Goal: Transaction & Acquisition: Purchase product/service

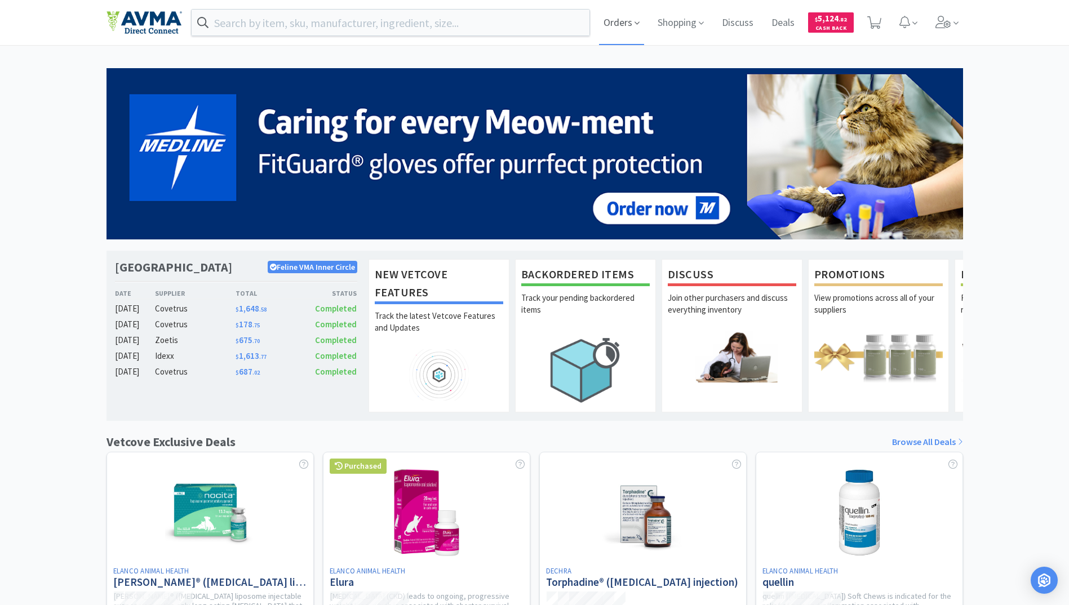
click at [608, 23] on span "Orders" at bounding box center [621, 22] width 45 height 45
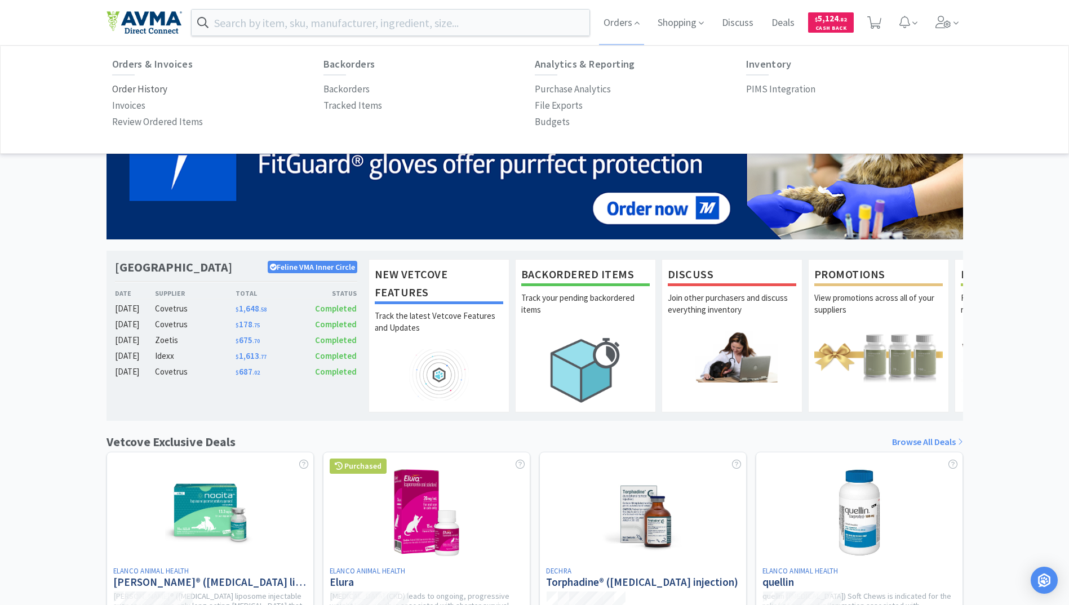
click at [131, 90] on p "Order History" at bounding box center [139, 89] width 55 height 15
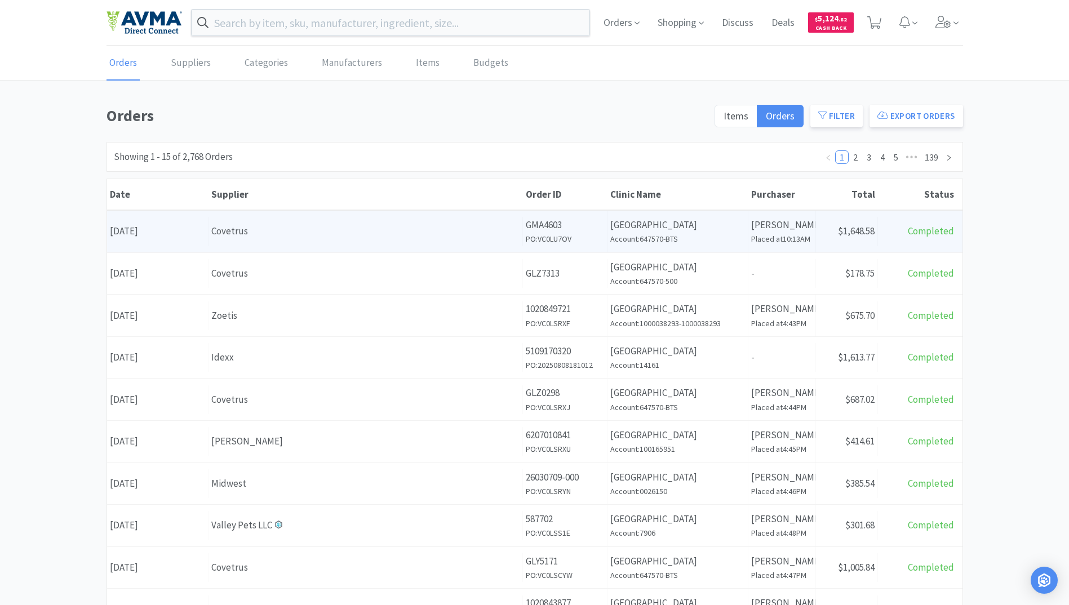
click at [567, 237] on h6 "PO: VC0LU7OV" at bounding box center [565, 239] width 78 height 12
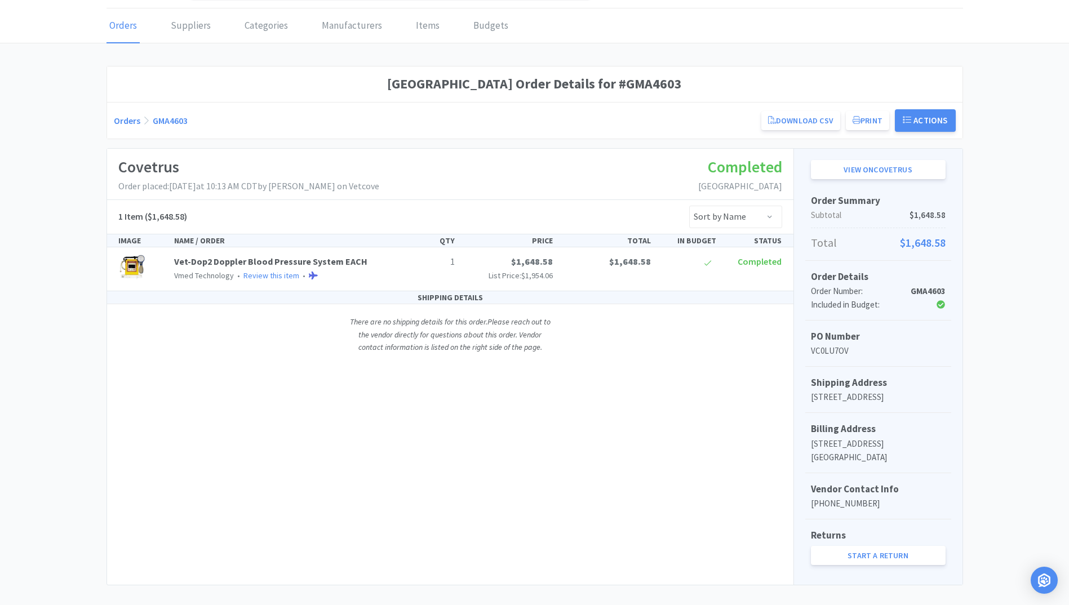
scroll to position [56, 0]
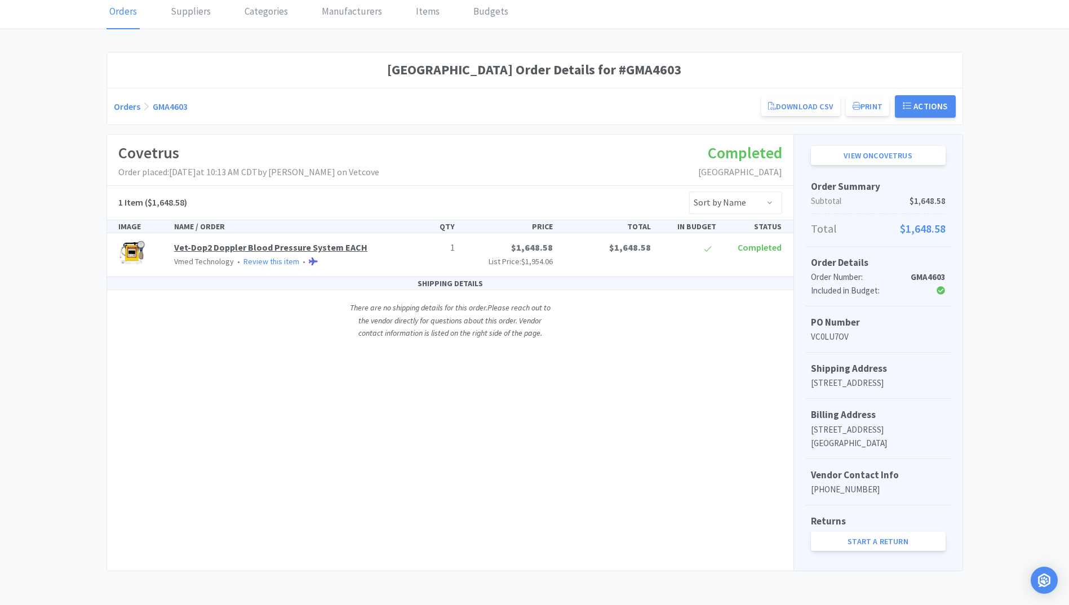
click at [201, 244] on link "Vet-Dop2 Doppler Blood Pressure System EACH" at bounding box center [270, 247] width 193 height 11
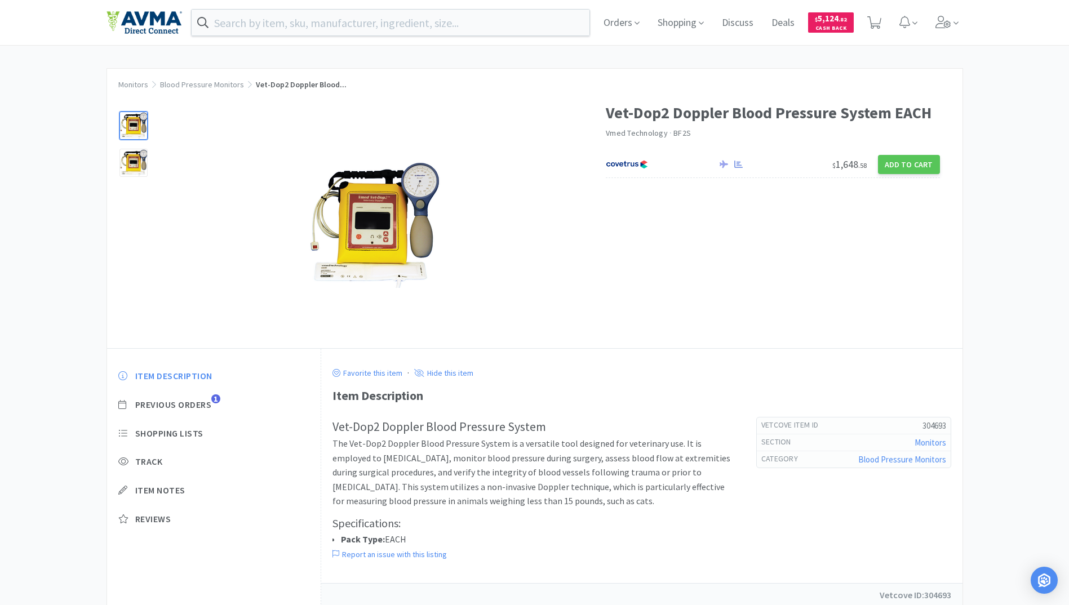
click at [944, 54] on div "Orders Shopping Discuss Discuss Deals Deals $ 5,124 . 82 Cash Back Monitors Blo…" at bounding box center [534, 304] width 1069 height 608
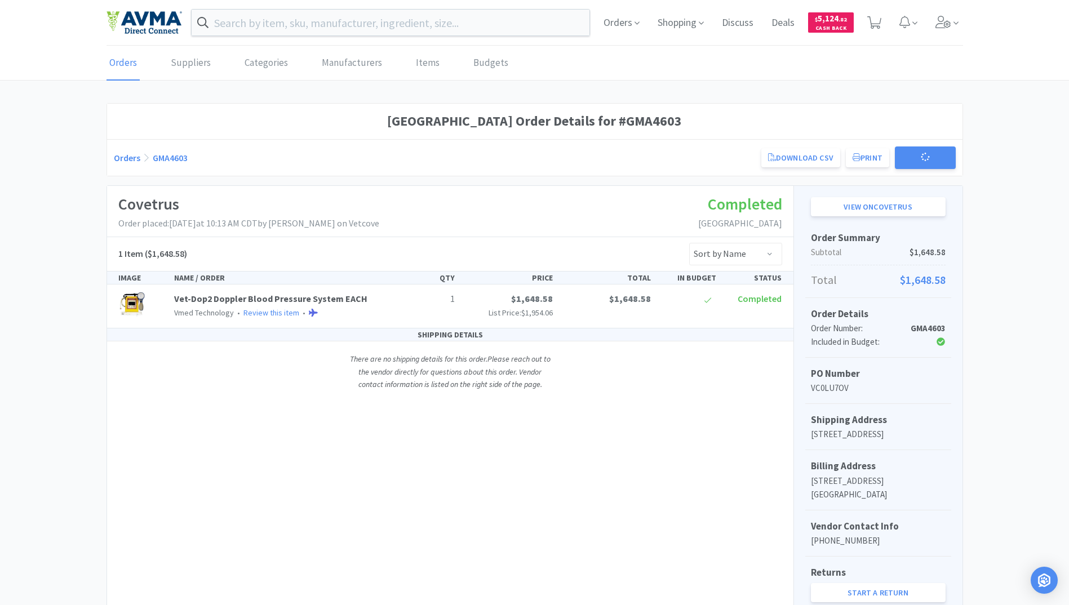
scroll to position [56, 0]
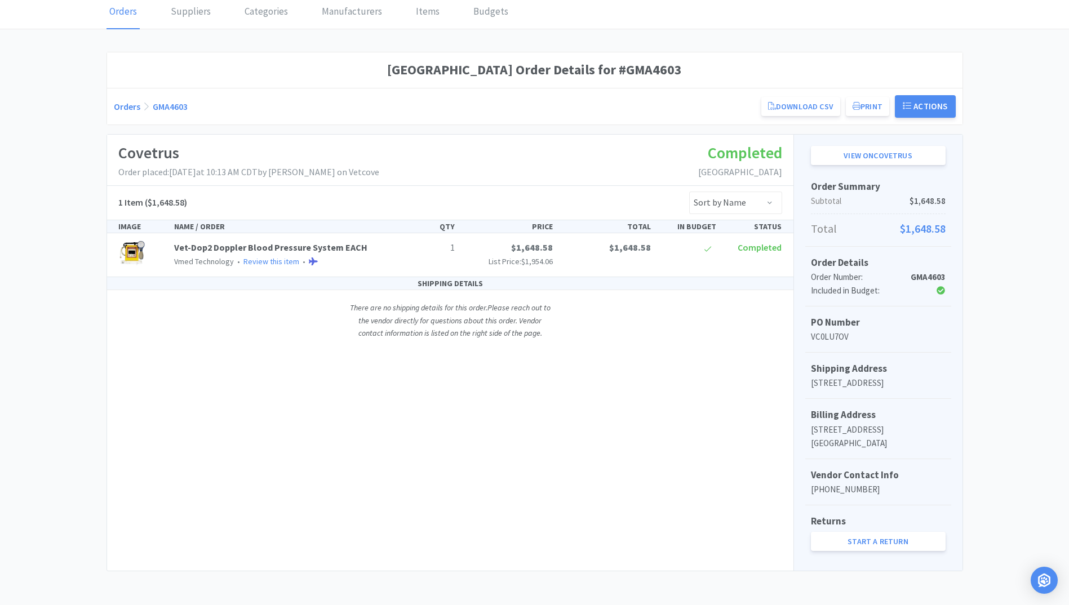
click at [585, 571] on div "Covetrus Order placed: [DATE] 10:13 AM CDT by [PERSON_NAME] on Vetcove Complete…" at bounding box center [450, 353] width 686 height 436
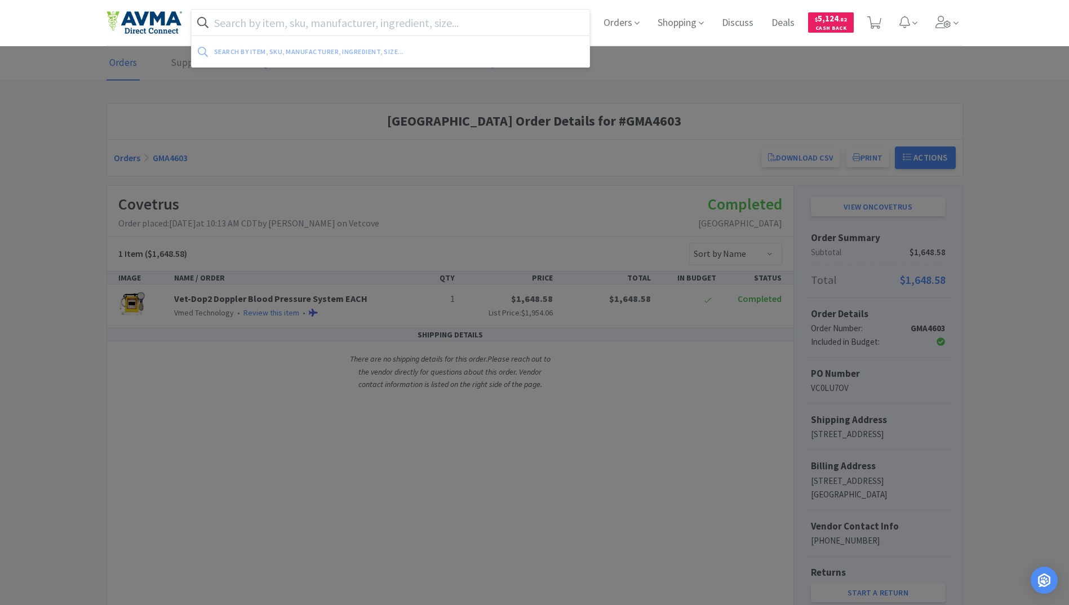
click at [262, 28] on input "text" at bounding box center [391, 23] width 398 height 26
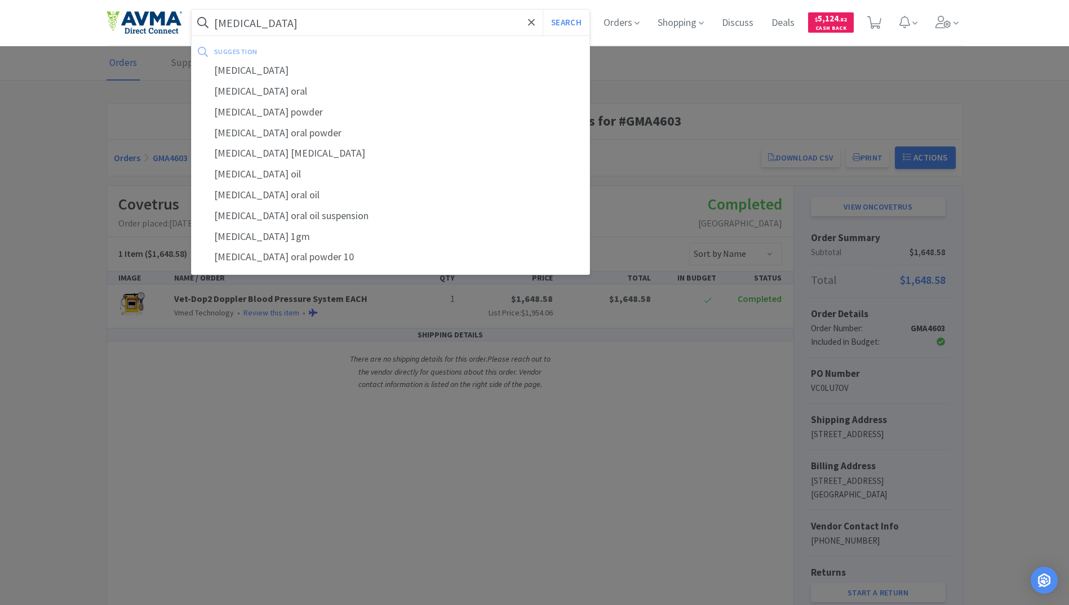
type input "[MEDICAL_DATA]"
click at [542, 10] on button "Search" at bounding box center [565, 23] width 47 height 26
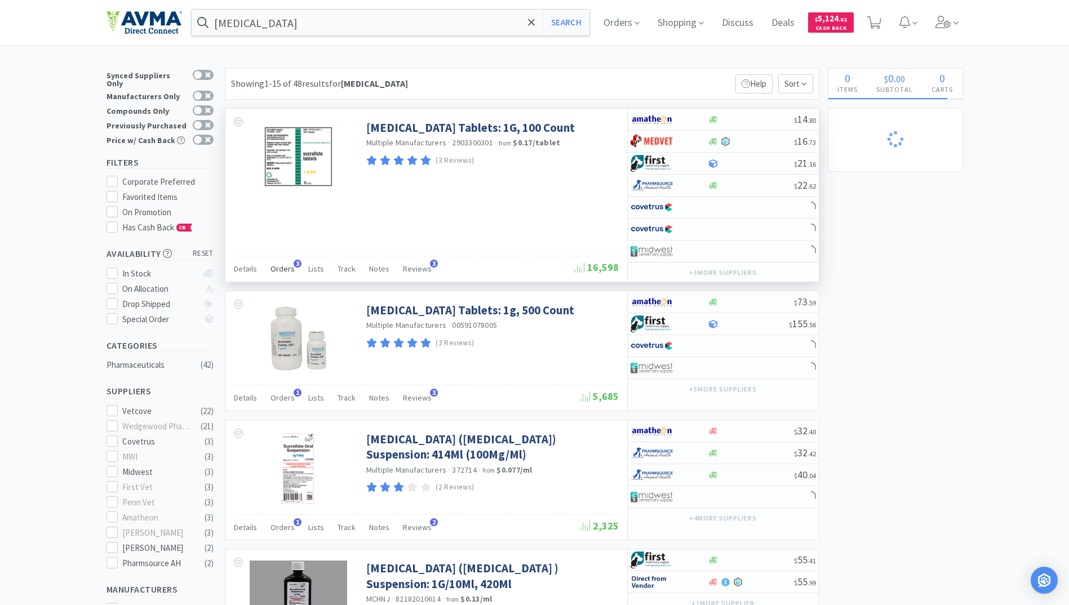
click at [287, 268] on span "Orders" at bounding box center [282, 269] width 24 height 10
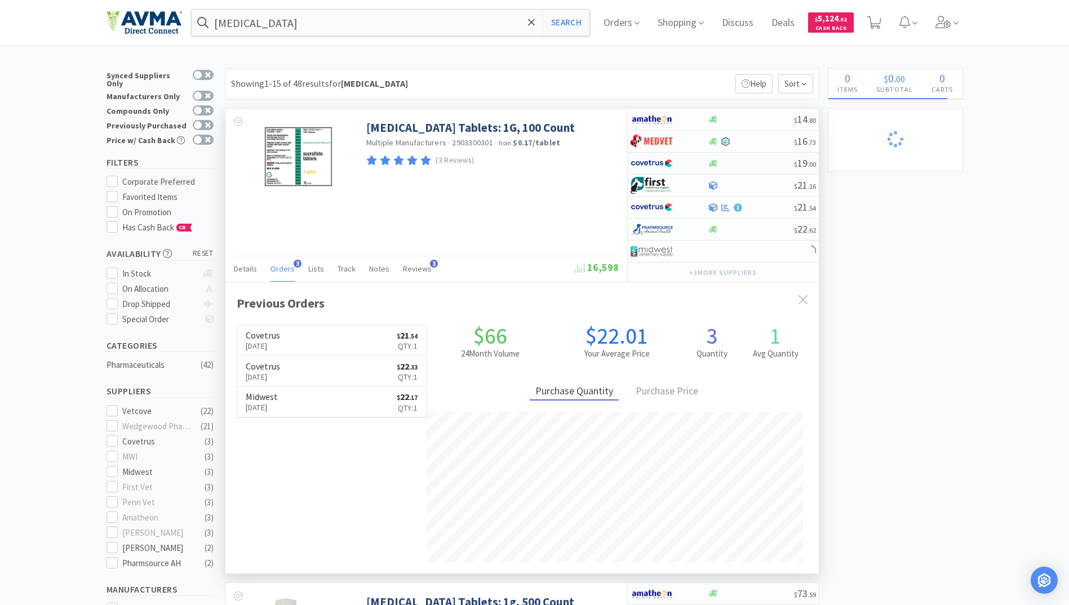
scroll to position [292, 593]
click at [709, 167] on icon at bounding box center [713, 163] width 8 height 8
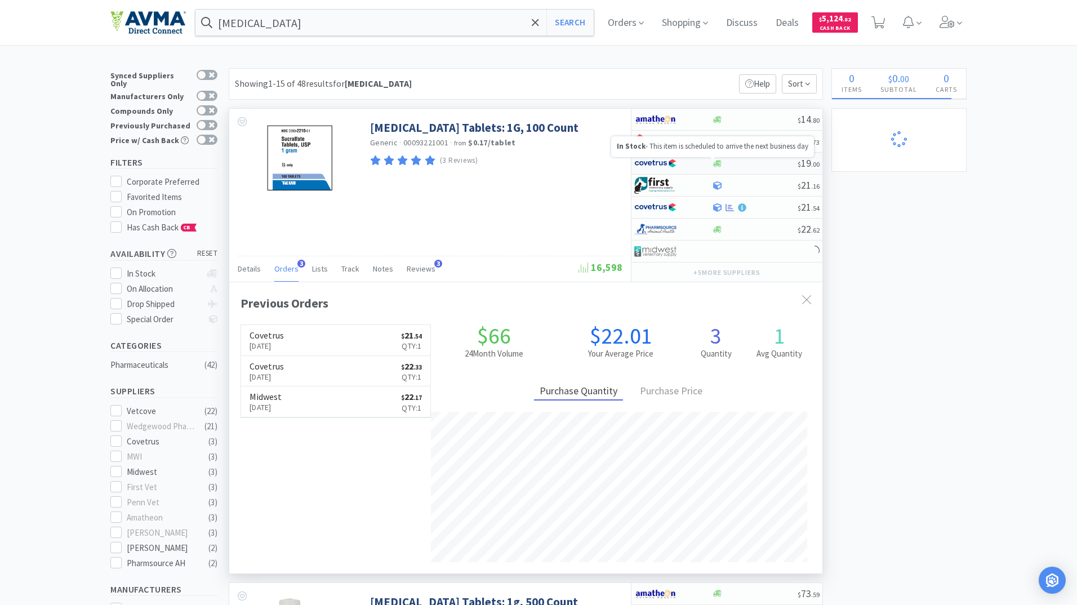
select select "1"
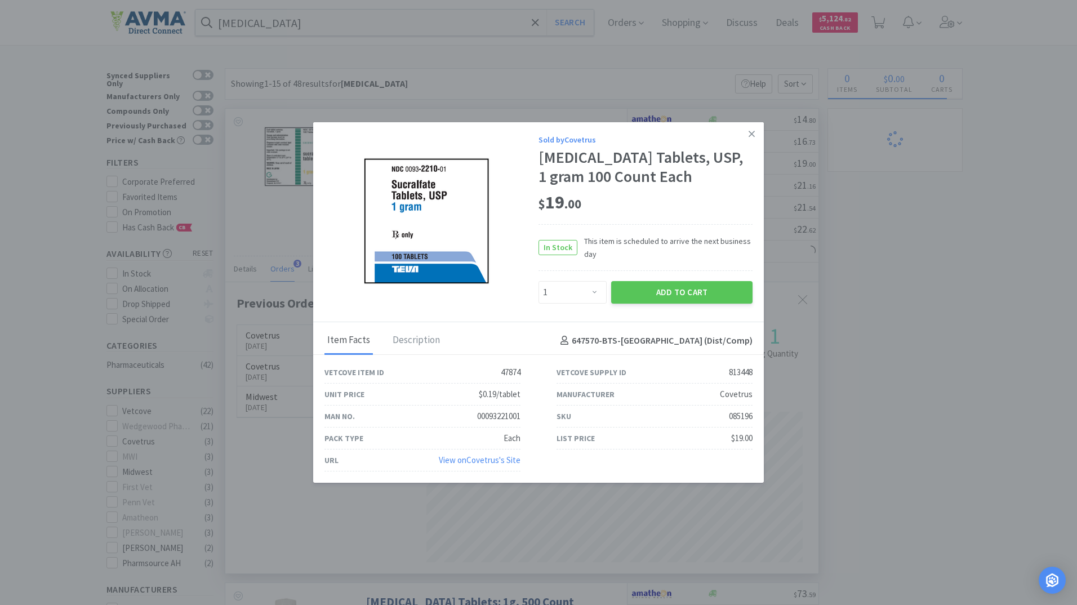
click at [663, 280] on div "Add to Cart" at bounding box center [682, 292] width 146 height 27
click at [642, 302] on button "Add to Cart" at bounding box center [681, 292] width 141 height 23
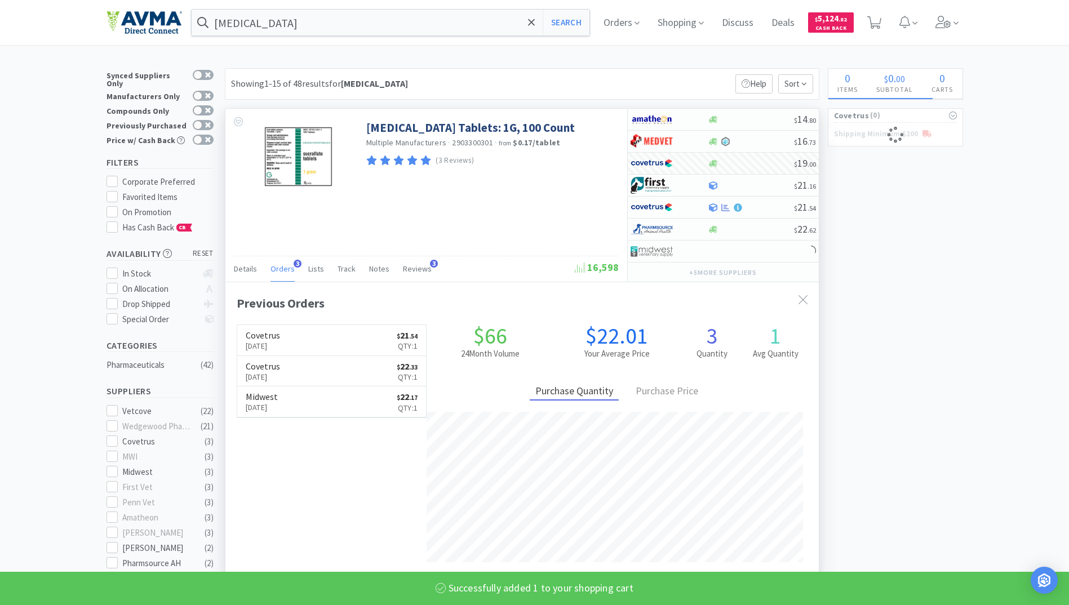
select select "1"
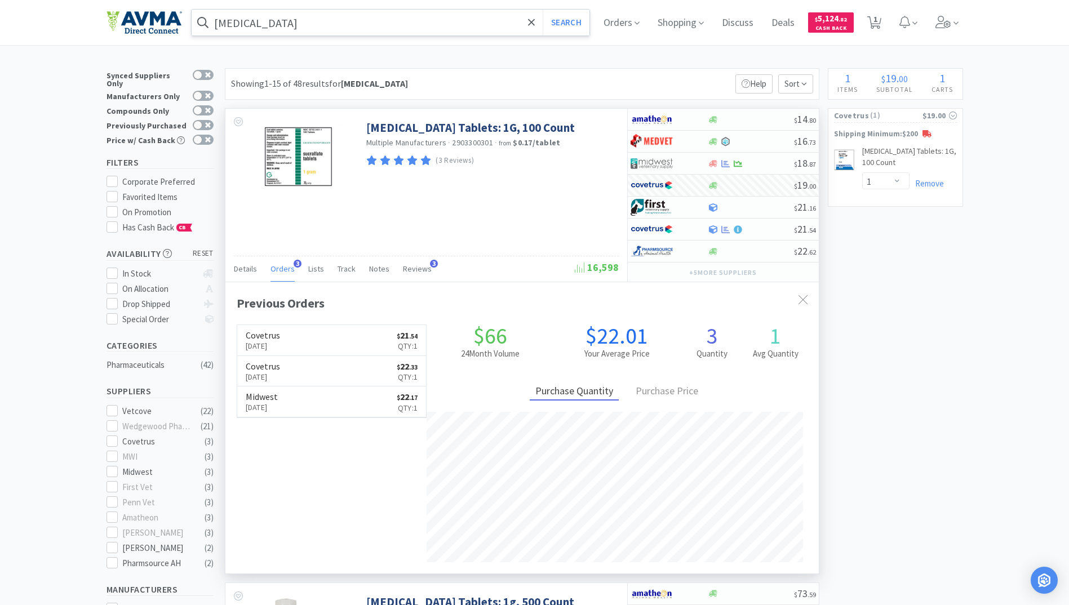
click at [327, 28] on input "[MEDICAL_DATA]" at bounding box center [391, 23] width 398 height 26
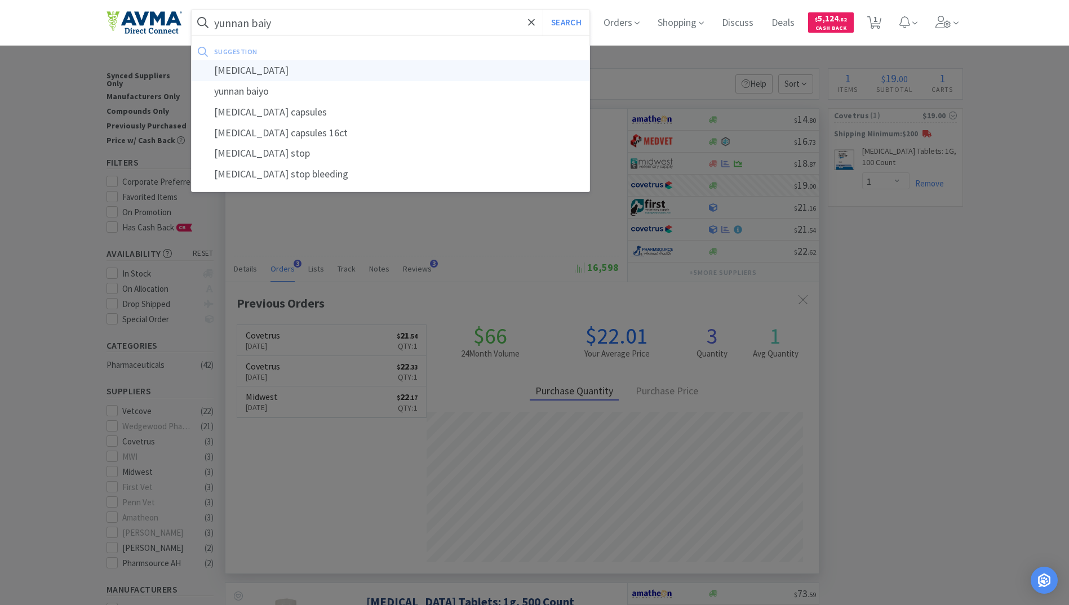
click at [272, 77] on div "[MEDICAL_DATA]" at bounding box center [391, 70] width 398 height 21
type input "[MEDICAL_DATA]"
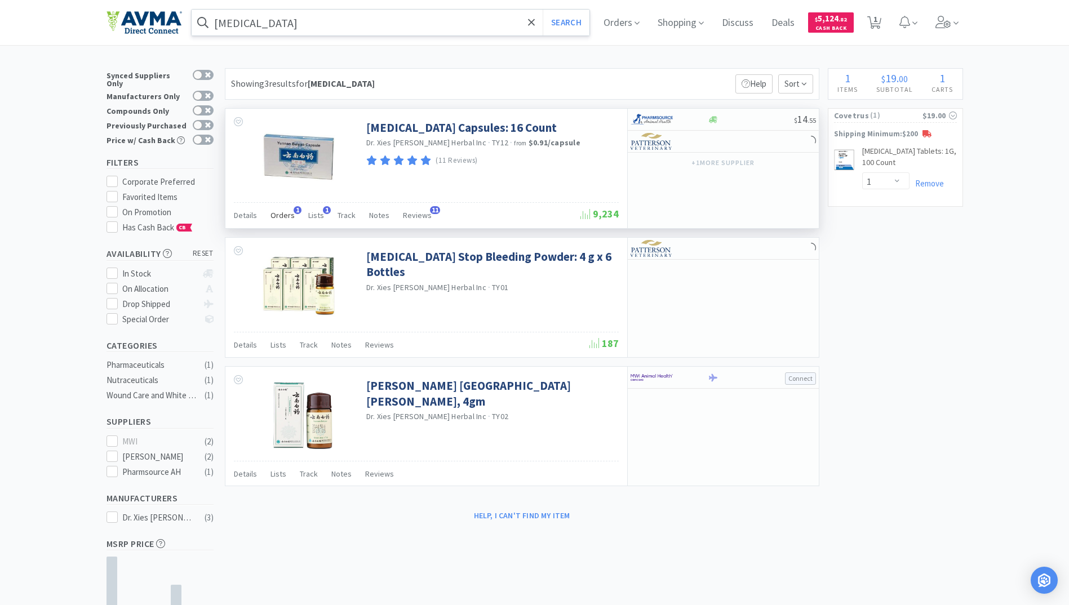
click at [280, 215] on span "Orders" at bounding box center [282, 215] width 24 height 10
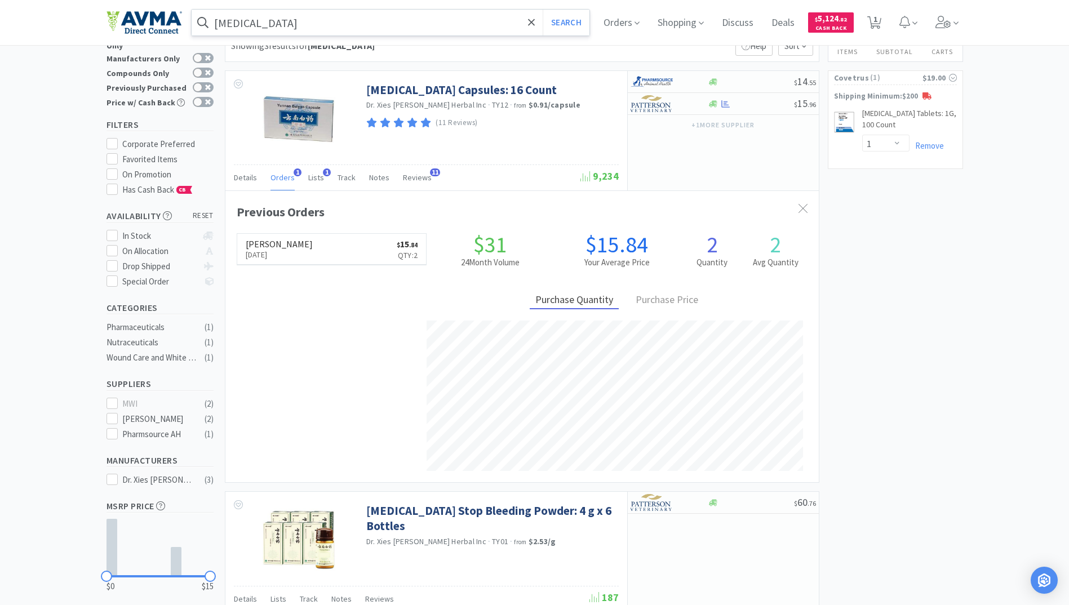
scroll to position [20, 0]
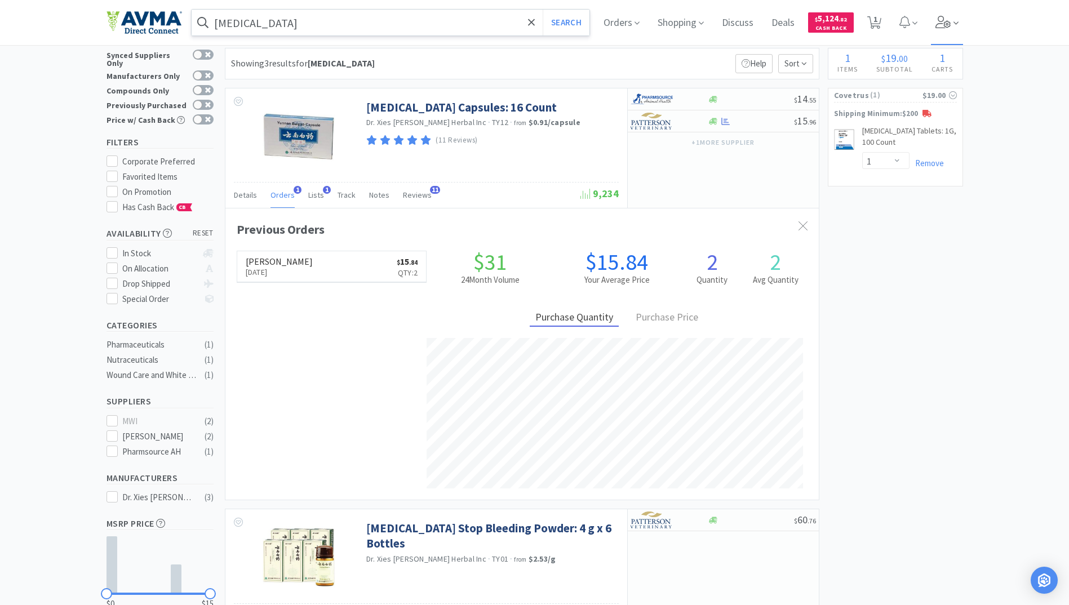
click at [943, 24] on icon at bounding box center [943, 22] width 16 height 12
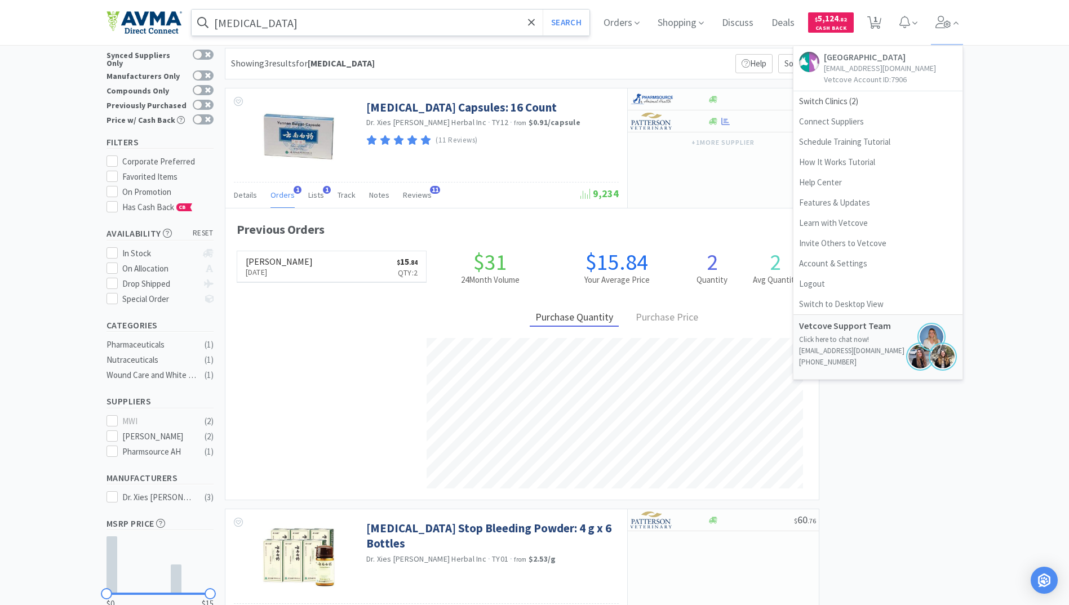
click at [991, 101] on div "× Filter Results Synced Suppliers Only Manufacturers Only Compounds Only Previo…" at bounding box center [534, 422] width 1069 height 749
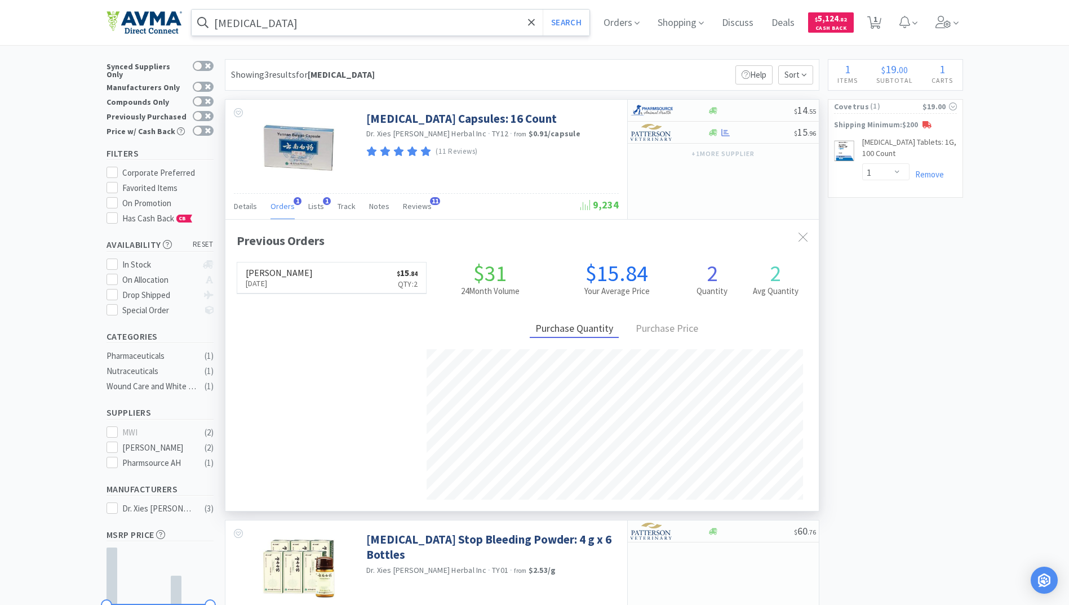
scroll to position [0, 0]
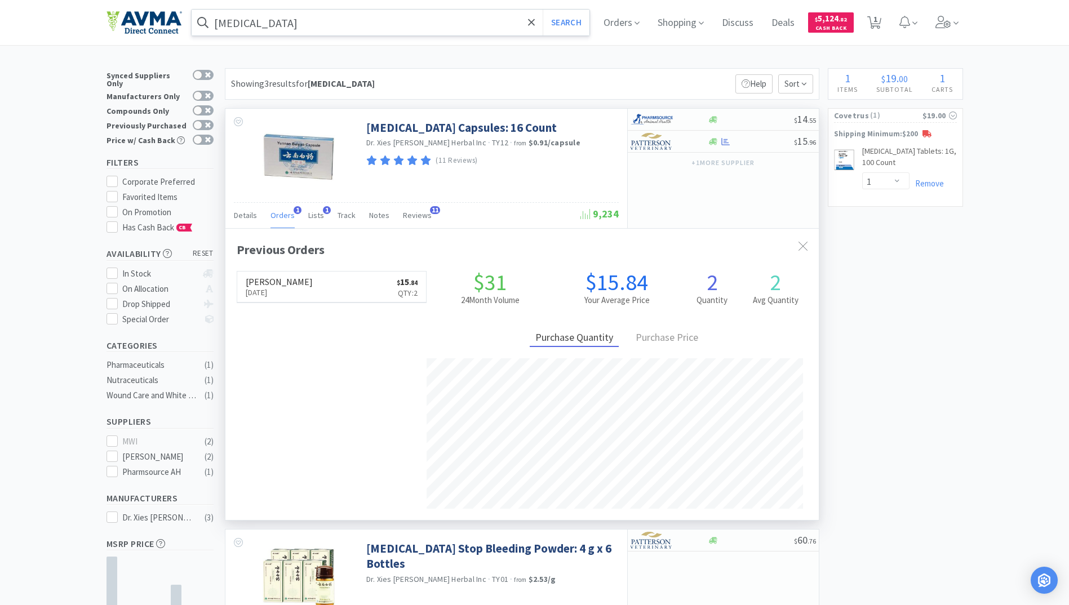
click at [280, 219] on span "Orders" at bounding box center [282, 215] width 24 height 10
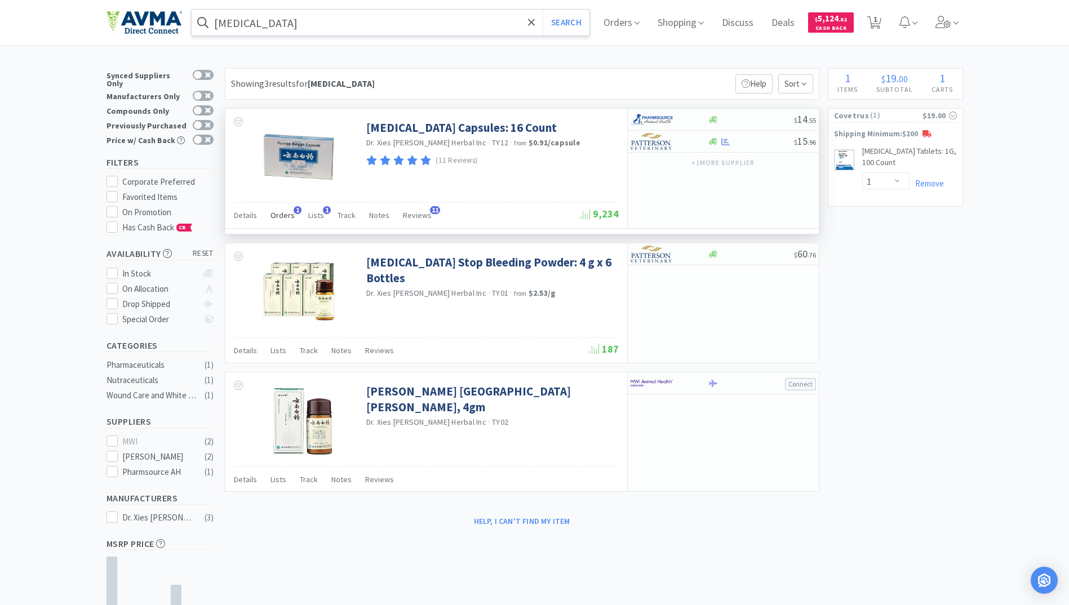
click at [280, 219] on span "Orders" at bounding box center [282, 215] width 24 height 10
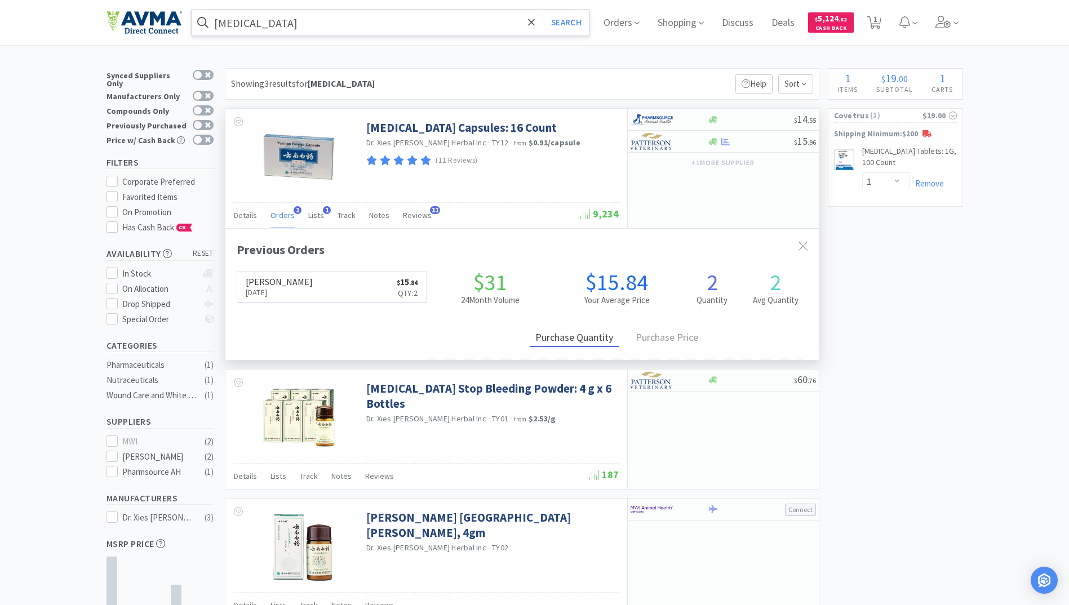
scroll to position [292, 593]
